Goal: Information Seeking & Learning: Check status

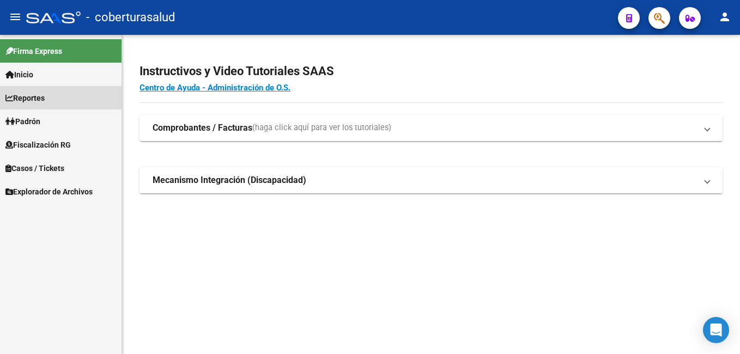
click at [64, 96] on link "Reportes" at bounding box center [61, 97] width 122 height 23
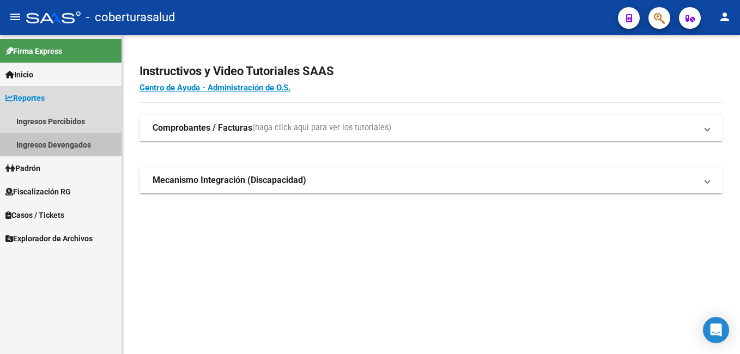
click at [74, 143] on link "Ingresos Devengados" at bounding box center [61, 144] width 122 height 23
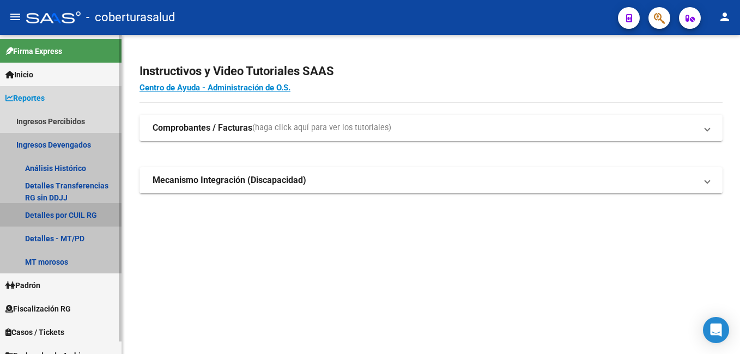
click at [74, 214] on link "Detalles por CUIL RG" at bounding box center [61, 214] width 122 height 23
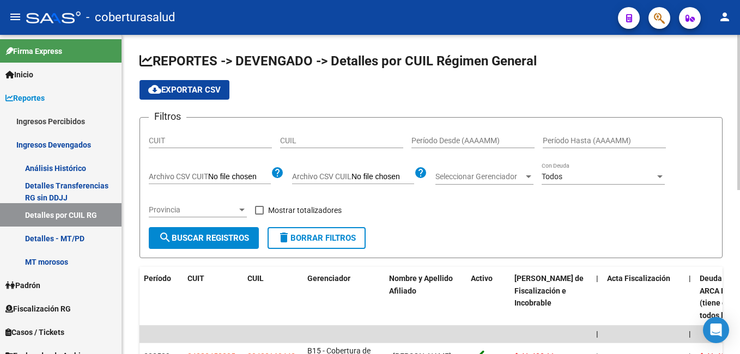
click at [282, 141] on input "CUIL" at bounding box center [341, 140] width 123 height 9
paste input "20-30032289-2"
type input "20-30032289-2"
click at [233, 238] on span "search Buscar Registros" at bounding box center [204, 238] width 91 height 10
click at [228, 238] on span "search Buscar Registros" at bounding box center [204, 238] width 91 height 10
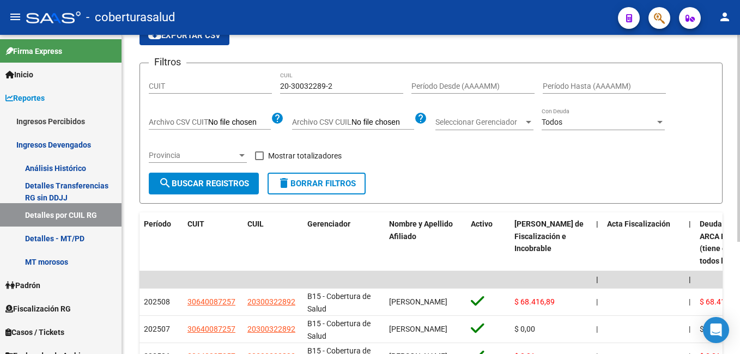
scroll to position [109, 0]
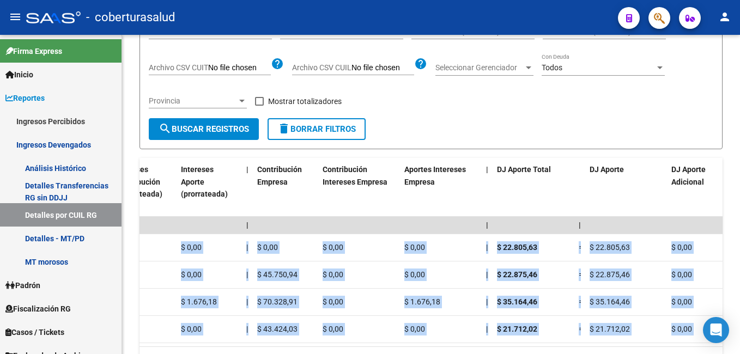
drag, startPoint x: 697, startPoint y: 252, endPoint x: 742, endPoint y: 250, distance: 45.3
click at [740, 250] on html "menu - coberturasalud person Firma Express Inicio Calendario SSS Instructivos C…" at bounding box center [370, 177] width 740 height 354
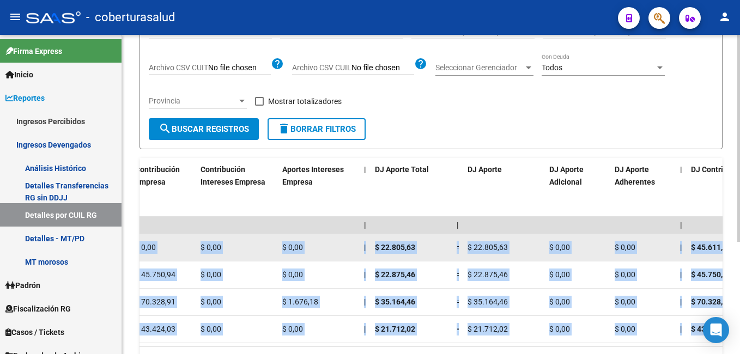
click at [458, 248] on span "=" at bounding box center [459, 247] width 4 height 9
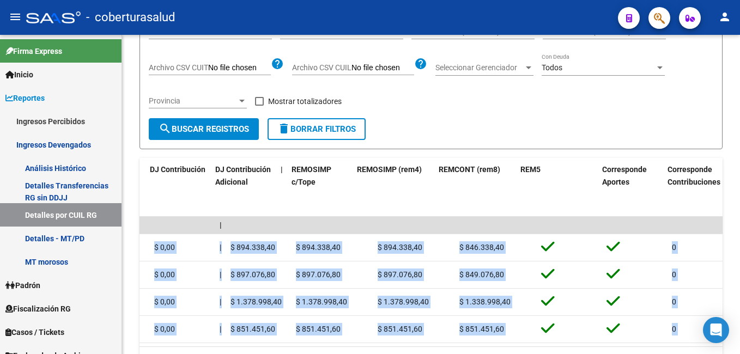
scroll to position [0, 2433]
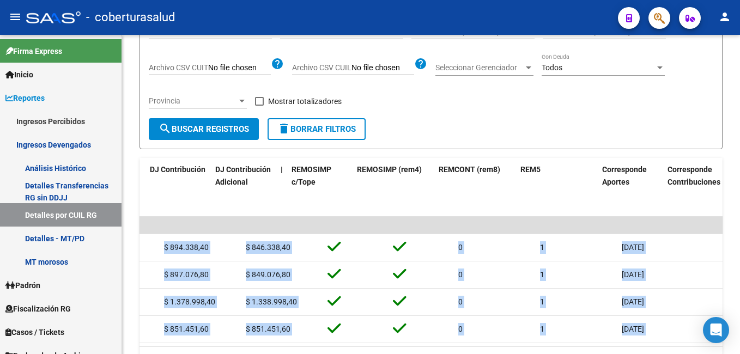
drag, startPoint x: 656, startPoint y: 246, endPoint x: 742, endPoint y: 246, distance: 86.1
click at [740, 246] on html "menu - coberturasalud person Firma Express Inicio Calendario SSS Instructivos C…" at bounding box center [370, 177] width 740 height 354
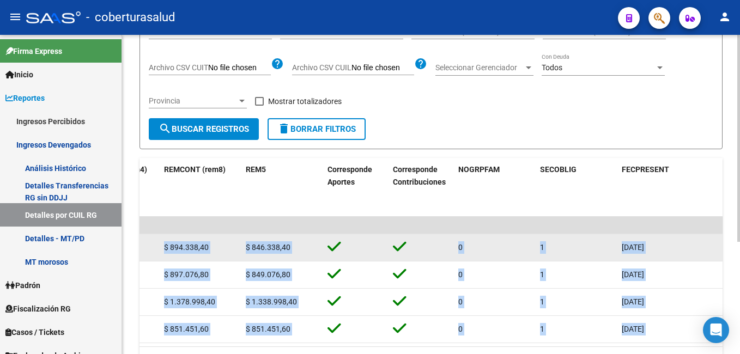
click at [218, 246] on div "$ 894.338,40" at bounding box center [200, 248] width 73 height 13
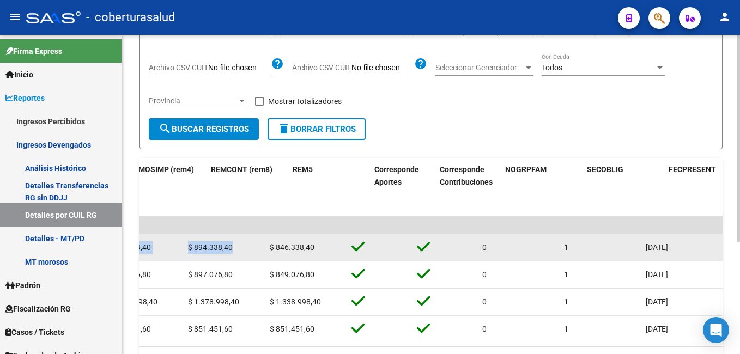
scroll to position [0, 2360]
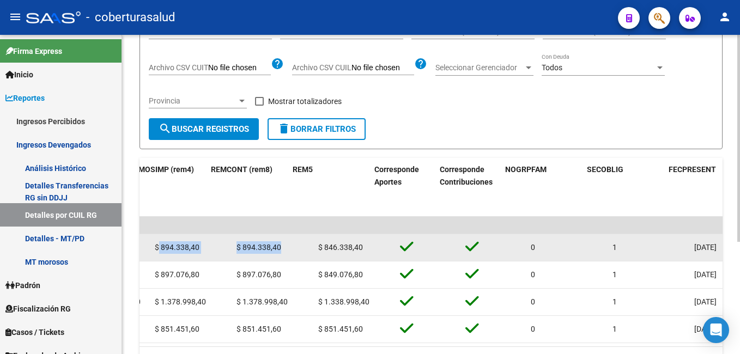
drag, startPoint x: 218, startPoint y: 246, endPoint x: 150, endPoint y: 245, distance: 68.2
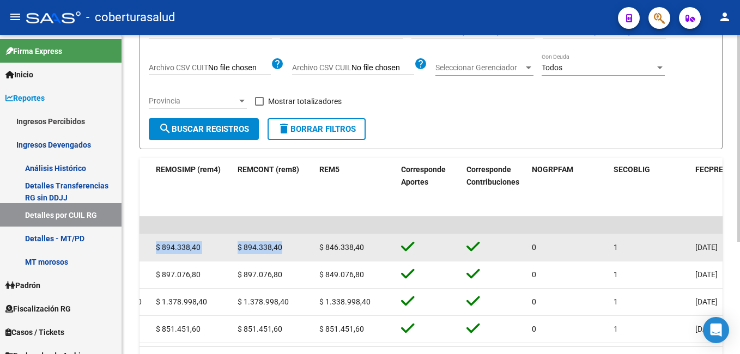
drag, startPoint x: 150, startPoint y: 245, endPoint x: 208, endPoint y: 244, distance: 57.8
click at [208, 244] on div "$ 894.338,40" at bounding box center [192, 248] width 73 height 13
